Goal: Task Accomplishment & Management: Manage account settings

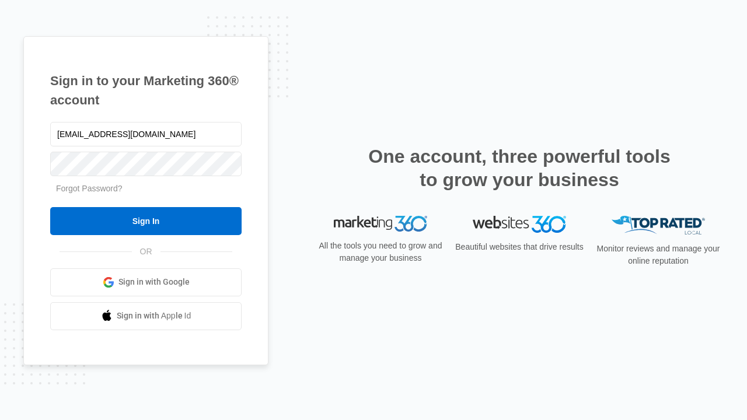
type input "dankie614@gmail.com"
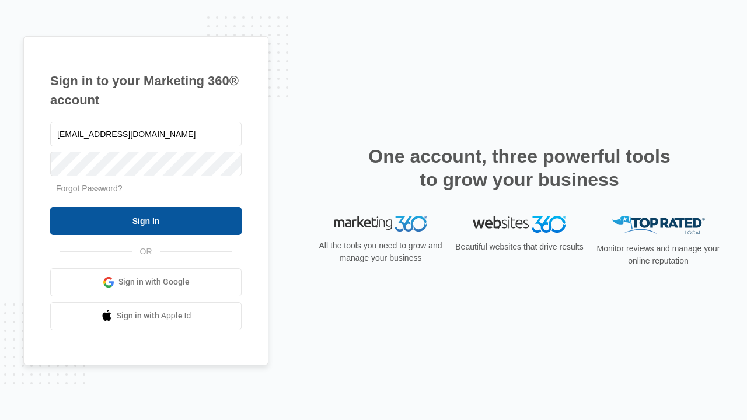
click at [146, 221] on input "Sign In" at bounding box center [145, 221] width 191 height 28
